Goal: Information Seeking & Learning: Find specific fact

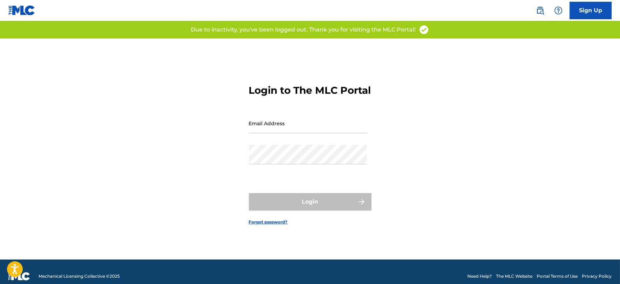
click at [295, 128] on input "Email Address" at bounding box center [308, 123] width 118 height 20
type input "[PERSON_NAME][EMAIL_ADDRESS][DOMAIN_NAME]"
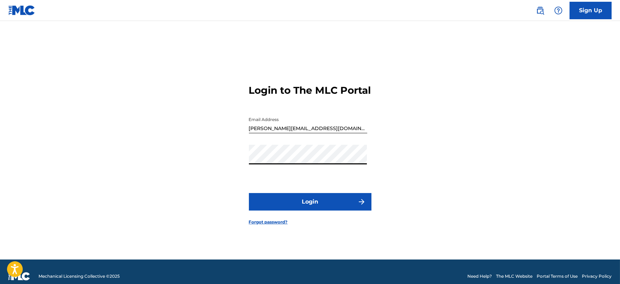
click at [294, 211] on button "Login" at bounding box center [310, 201] width 122 height 17
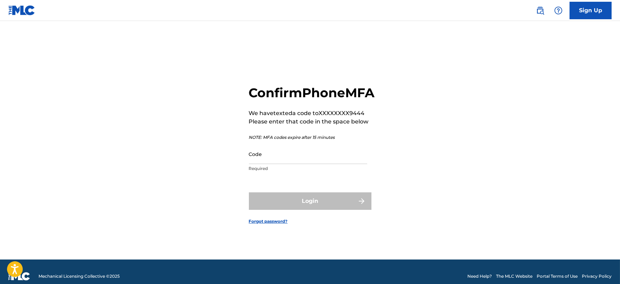
click at [281, 164] on input "Code" at bounding box center [308, 154] width 118 height 20
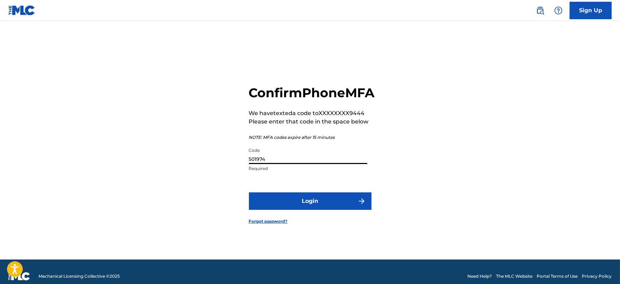
type input "501974"
click at [249, 192] on button "Login" at bounding box center [310, 200] width 122 height 17
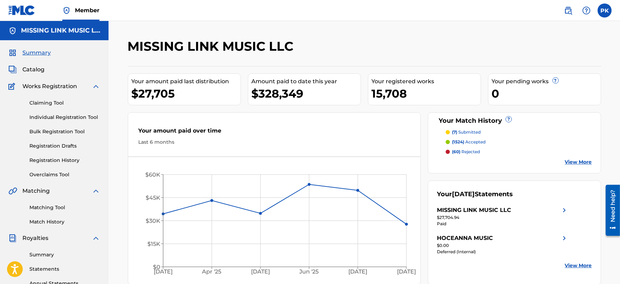
click at [568, 6] on img at bounding box center [568, 10] width 8 height 8
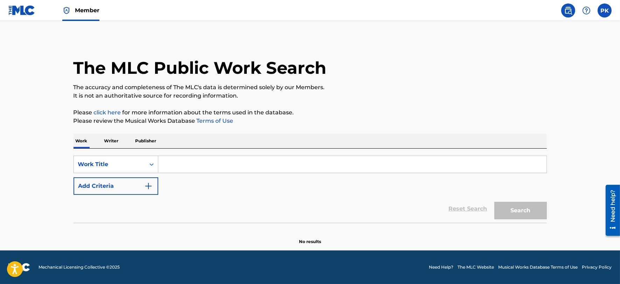
click at [265, 156] on input "Search Form" at bounding box center [352, 164] width 388 height 17
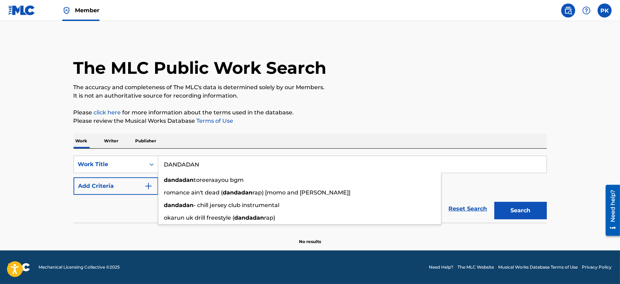
type input "DANDADAN"
click at [494, 202] on button "Search" at bounding box center [520, 210] width 52 height 17
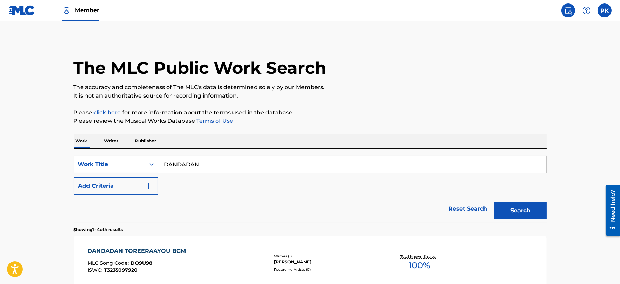
click at [31, 14] on img at bounding box center [21, 10] width 27 height 10
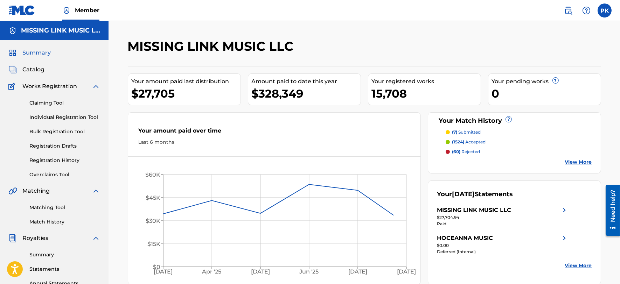
click at [41, 209] on link "Matching Tool" at bounding box center [64, 207] width 71 height 7
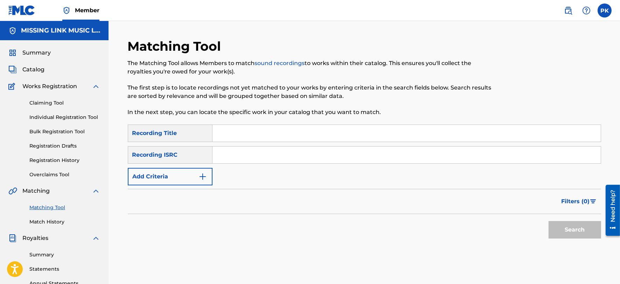
click at [258, 131] on input "Search Form" at bounding box center [406, 133] width 388 height 17
type input "DANDADAN"
click at [548, 221] on button "Search" at bounding box center [574, 229] width 52 height 17
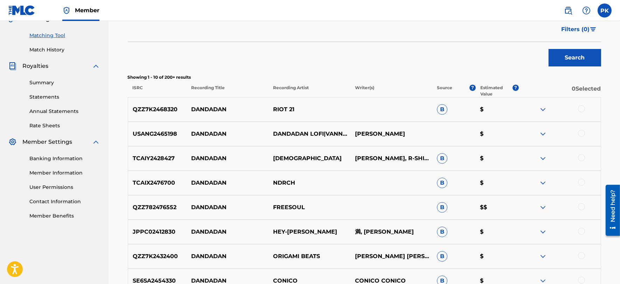
scroll to position [95, 0]
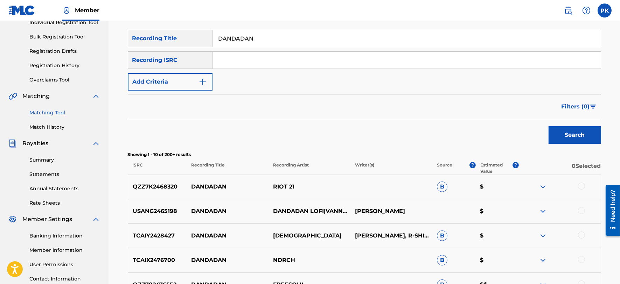
click at [174, 84] on button "Add Criteria" at bounding box center [170, 81] width 85 height 17
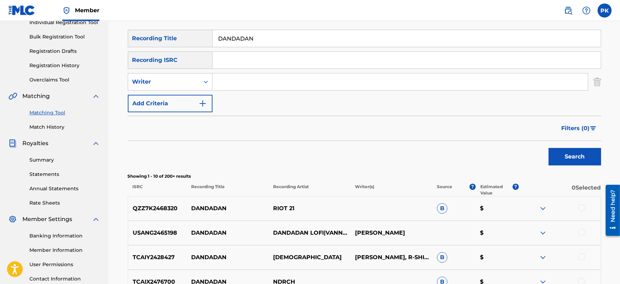
click at [174, 84] on div "Writer" at bounding box center [163, 82] width 63 height 8
click at [169, 101] on div "Recording Artist" at bounding box center [170, 99] width 84 height 17
click at [240, 84] on input "Search Form" at bounding box center [399, 81] width 375 height 17
type input "A"
type input "GAMEBOYJONES"
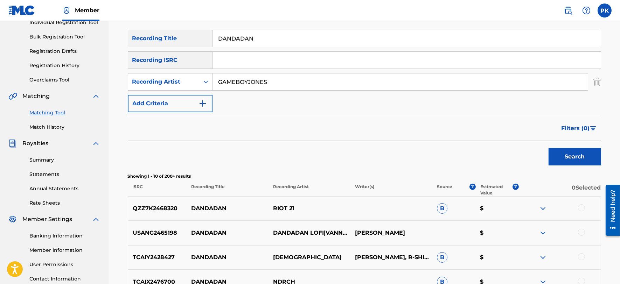
click at [548, 148] on button "Search" at bounding box center [574, 156] width 52 height 17
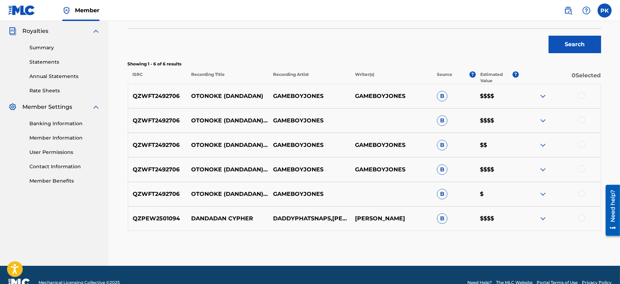
scroll to position [222, 0]
